Goal: Use online tool/utility: Utilize a website feature to perform a specific function

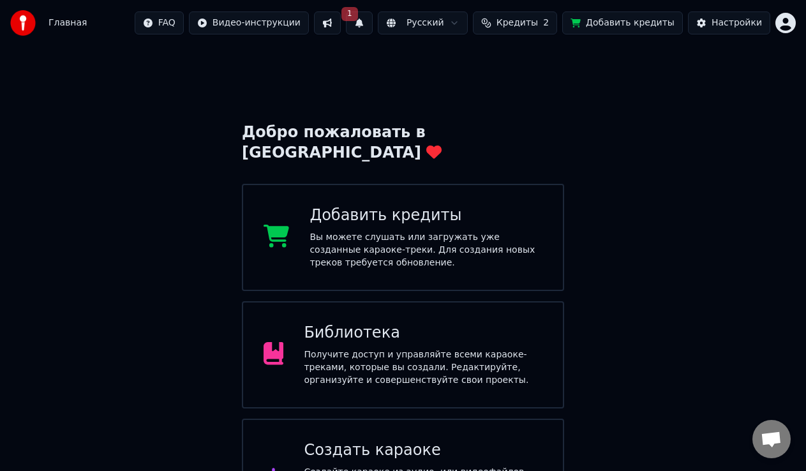
click at [379, 419] on div "Создать караоке Создайте караоке из аудио- или видеофайлов (MP3, MP4 и других),…" at bounding box center [403, 479] width 322 height 120
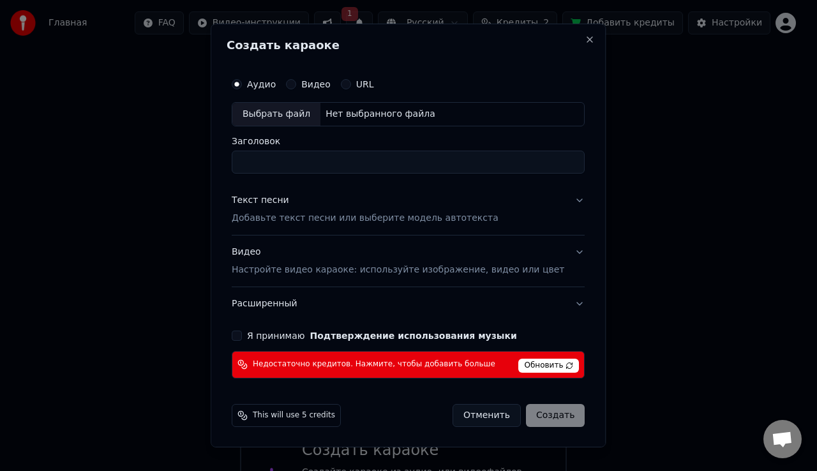
click at [519, 363] on span "Обновить" at bounding box center [549, 366] width 61 height 14
click at [242, 337] on button "Я принимаю Подтверждение использования музыки" at bounding box center [237, 336] width 10 height 10
click at [519, 367] on span "Обновить" at bounding box center [549, 366] width 61 height 14
click at [317, 414] on span "This will use 5 credits" at bounding box center [294, 416] width 82 height 10
click at [248, 416] on icon at bounding box center [243, 416] width 10 height 10
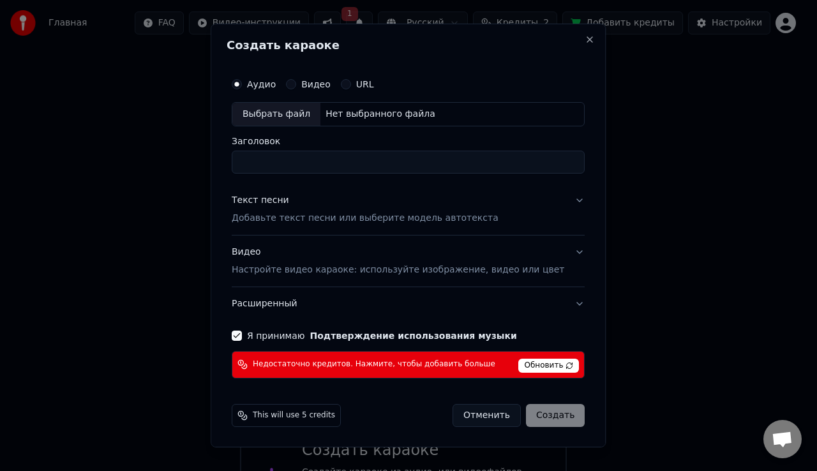
click at [248, 416] on icon at bounding box center [243, 416] width 10 height 10
click at [282, 416] on span "This will use 5 credits" at bounding box center [294, 416] width 82 height 10
click at [539, 366] on span "Обновить" at bounding box center [549, 366] width 61 height 14
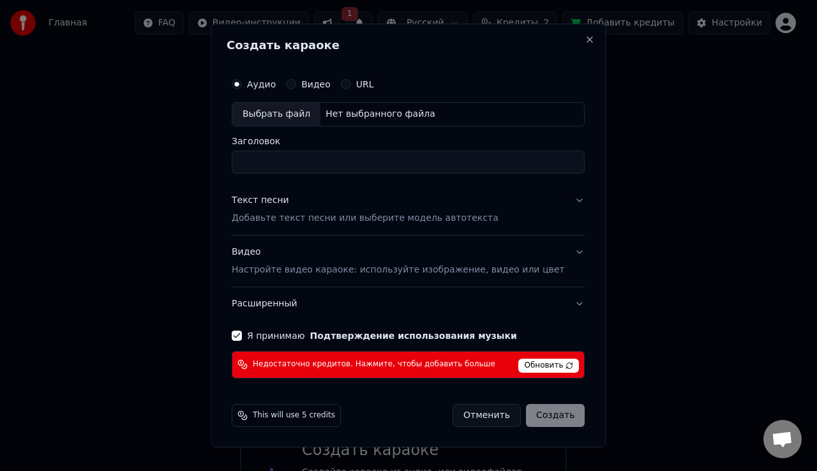
click at [539, 366] on span "Обновить" at bounding box center [549, 366] width 61 height 14
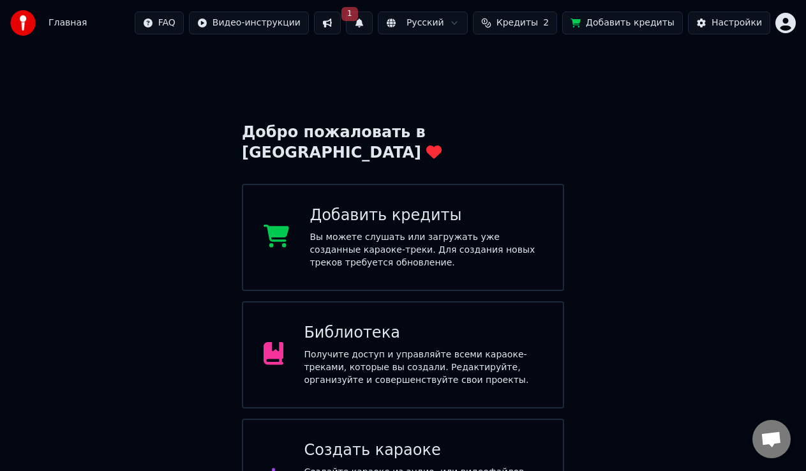
click at [341, 27] on button at bounding box center [327, 22] width 27 height 23
click at [373, 27] on button "1" at bounding box center [359, 22] width 27 height 23
click at [485, 61] on button "Обновить" at bounding box center [479, 63] width 67 height 23
click at [378, 441] on div "Создать караоке" at bounding box center [423, 451] width 239 height 20
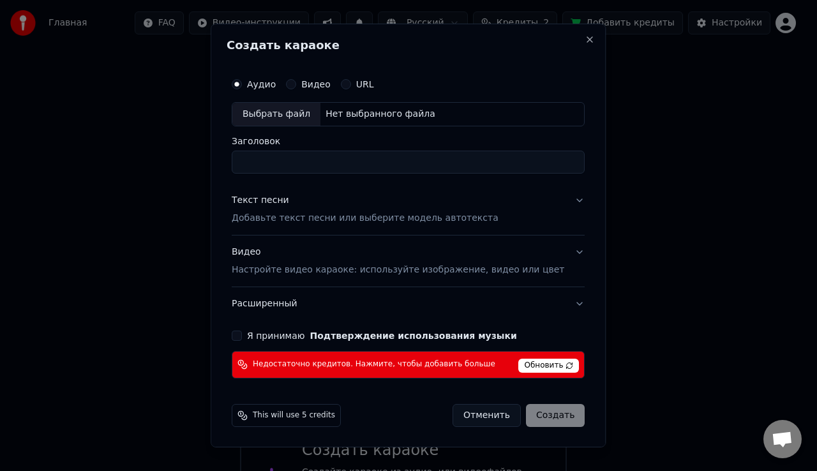
click at [525, 364] on span "Обновить" at bounding box center [549, 366] width 61 height 14
click at [257, 333] on div "Я принимаю Подтверждение использования музыки" at bounding box center [408, 336] width 353 height 10
click at [242, 337] on button "Я принимаю Подтверждение использования музыки" at bounding box center [237, 336] width 10 height 10
click at [519, 361] on span "Обновить" at bounding box center [549, 366] width 61 height 14
click at [534, 415] on div "Отменить Создать" at bounding box center [519, 415] width 132 height 23
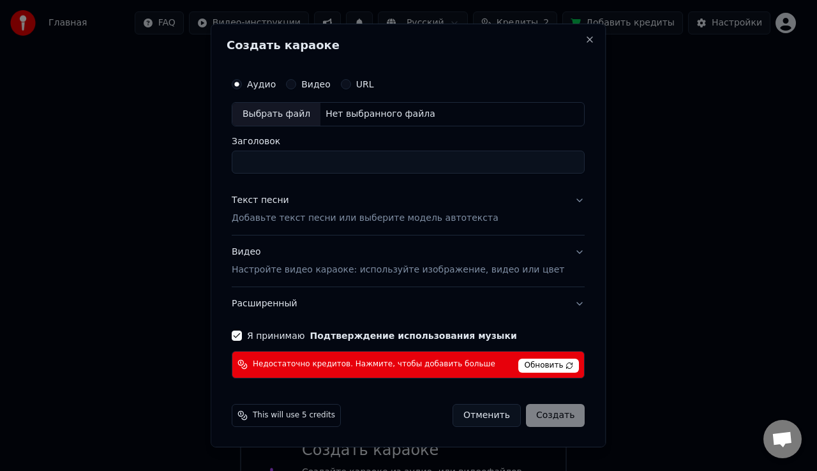
click at [529, 366] on span "Обновить" at bounding box center [549, 366] width 61 height 14
